Goal: Task Accomplishment & Management: Use online tool/utility

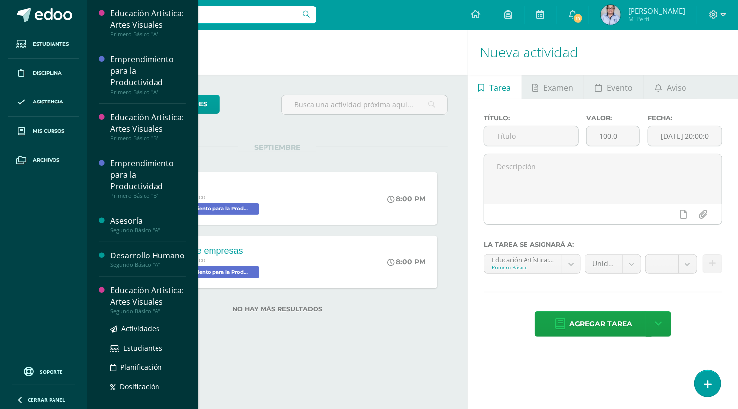
click at [144, 308] on div "Educación Artística: Artes Visuales" at bounding box center [147, 296] width 75 height 23
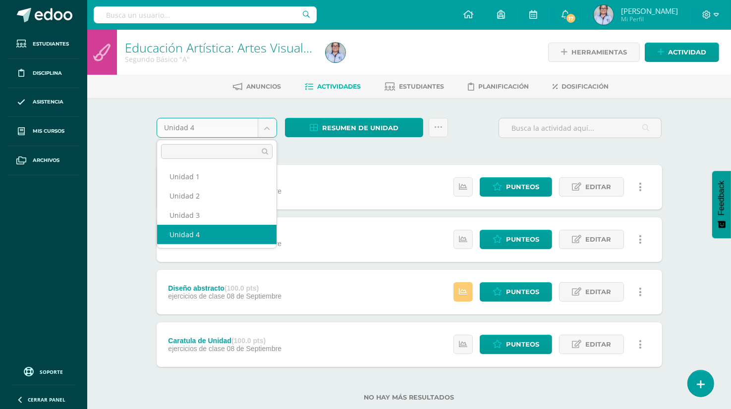
click at [264, 128] on body "Estudiantes Disciplina Asistencia Mis cursos Archivos Soporte Ayuda Reportar un…" at bounding box center [365, 216] width 731 height 433
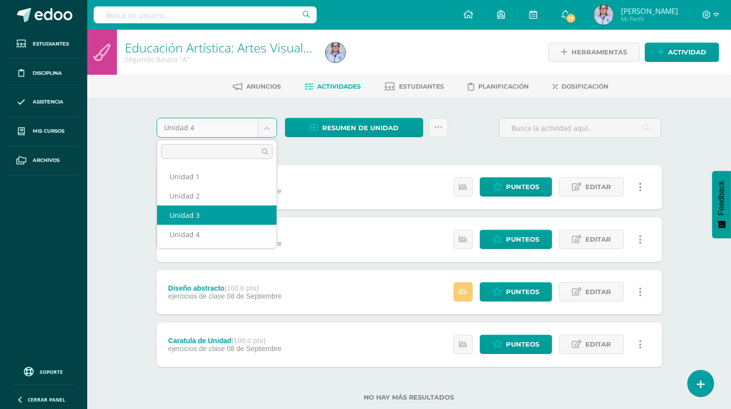
select select "Unidad 3"
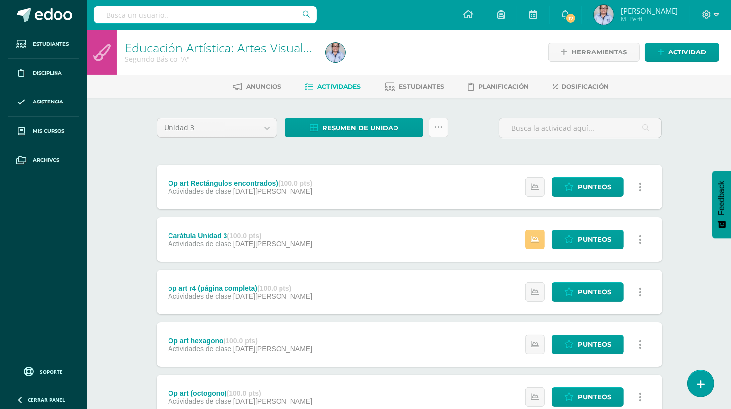
click at [441, 128] on icon at bounding box center [438, 127] width 8 height 8
click at [385, 157] on link "Enviar punteos a revision" at bounding box center [413, 159] width 109 height 24
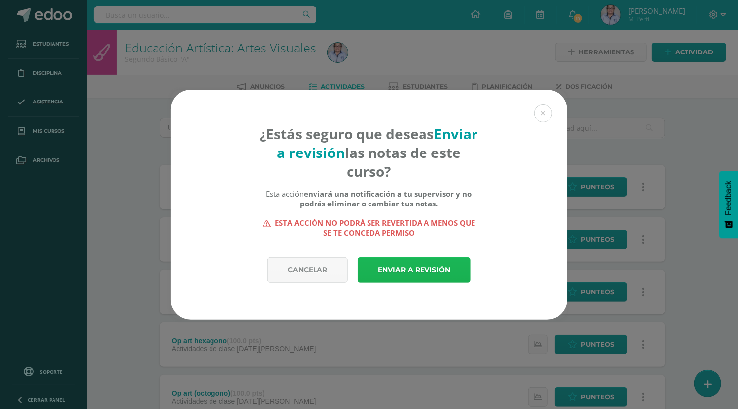
click at [384, 277] on link "Enviar a revisión" at bounding box center [414, 270] width 113 height 25
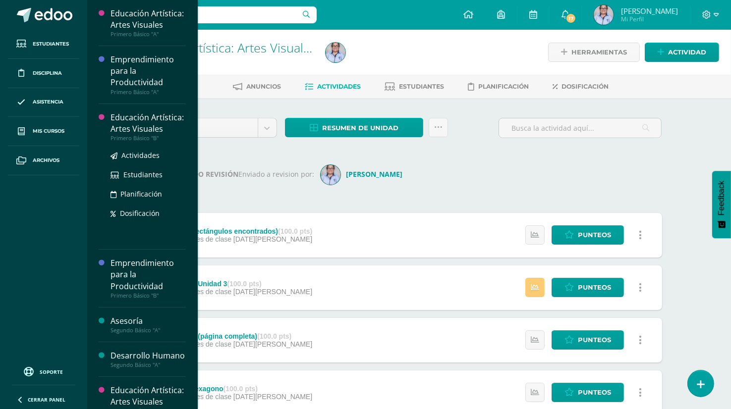
click at [143, 131] on div "Educación Artística: Artes Visuales" at bounding box center [147, 123] width 75 height 23
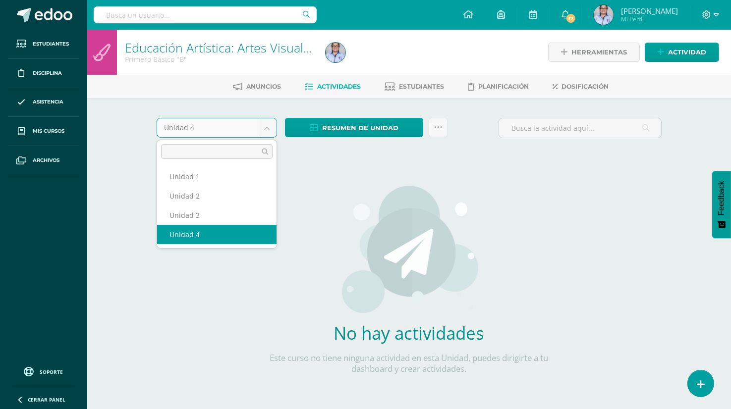
click at [268, 130] on body "Estudiantes Disciplina Asistencia Mis cursos Archivos Soporte Ayuda Reportar un…" at bounding box center [365, 213] width 731 height 426
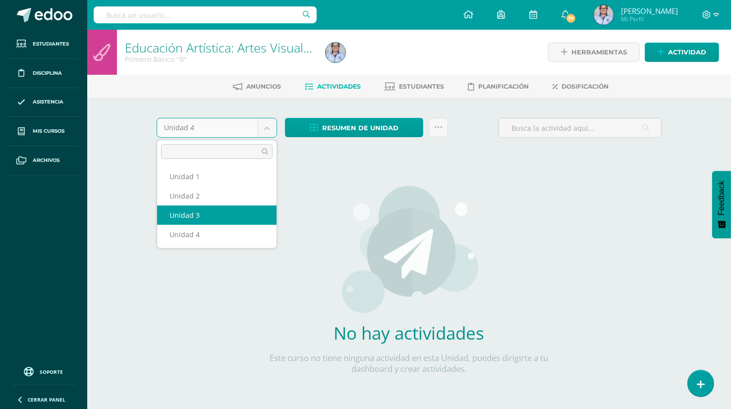
select select "Unidad 3"
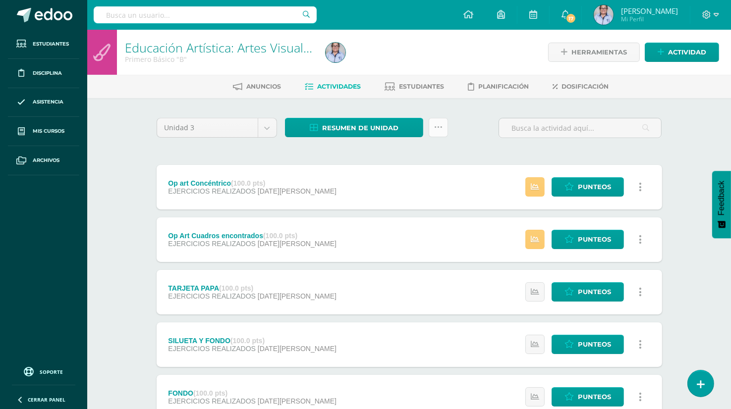
click at [436, 126] on icon at bounding box center [438, 127] width 8 height 8
click at [388, 159] on link "Enviar punteos a revision" at bounding box center [413, 159] width 109 height 24
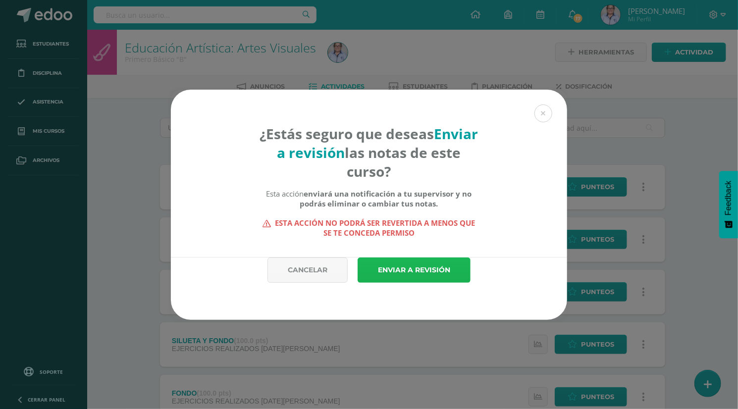
click at [398, 271] on link "Enviar a revisión" at bounding box center [414, 270] width 113 height 25
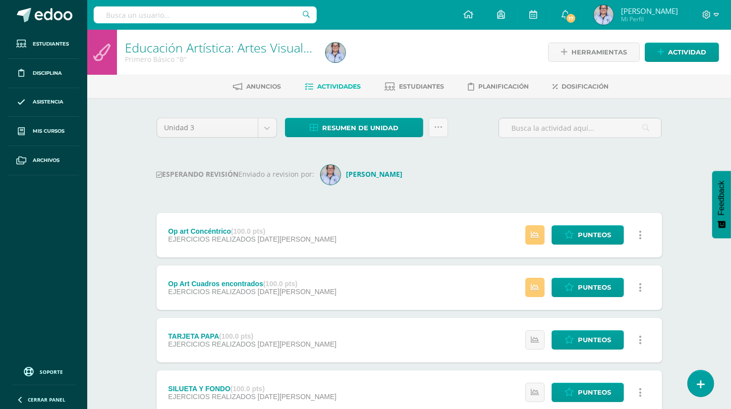
click at [684, 163] on div "Educación Artística: Artes Visuales Primero Básico "B" Herramientas Detalle de …" at bounding box center [409, 411] width 644 height 763
click at [636, 166] on div "ESPERANDO REVISIÓN Enviado a revision por: [PERSON_NAME]" at bounding box center [409, 175] width 505 height 20
